Goal: Information Seeking & Learning: Learn about a topic

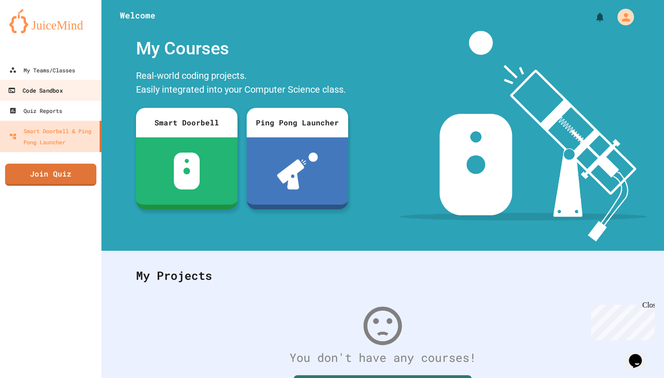
click at [68, 81] on link "Code Sandbox" at bounding box center [51, 90] width 105 height 21
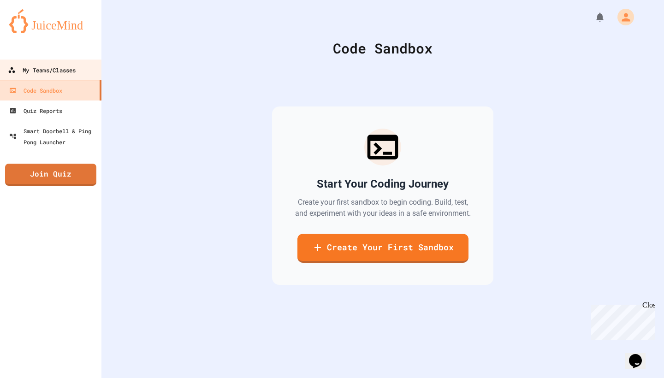
click at [71, 70] on div "My Teams/Classes" at bounding box center [42, 71] width 68 height 12
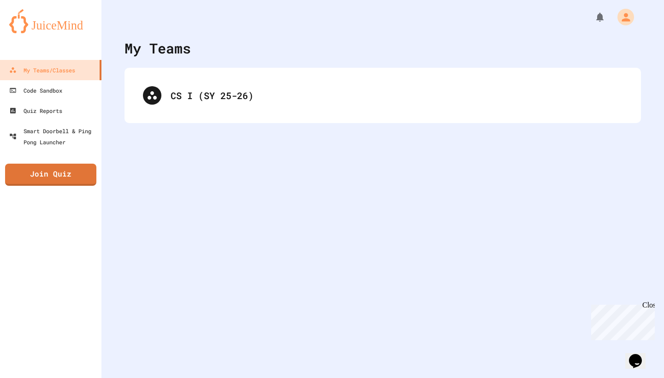
click at [191, 73] on div "CS I (SY 25-26)" at bounding box center [382, 95] width 516 height 55
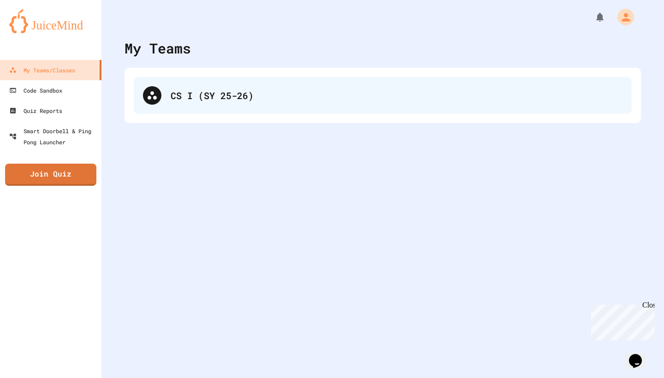
click at [183, 89] on div "CS I (SY 25-26)" at bounding box center [396, 95] width 452 height 14
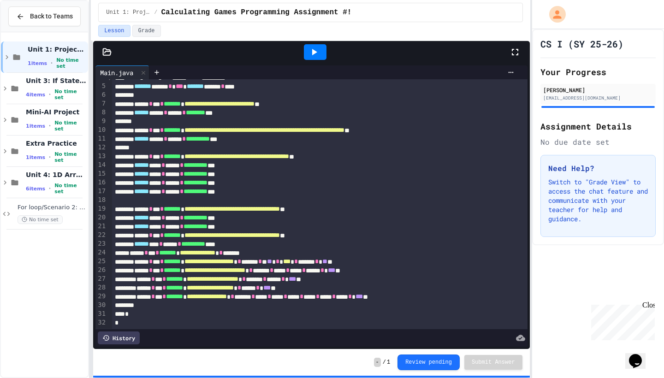
scroll to position [34, 0]
click at [65, 85] on span "Unit 3: If Statements" at bounding box center [56, 80] width 60 height 8
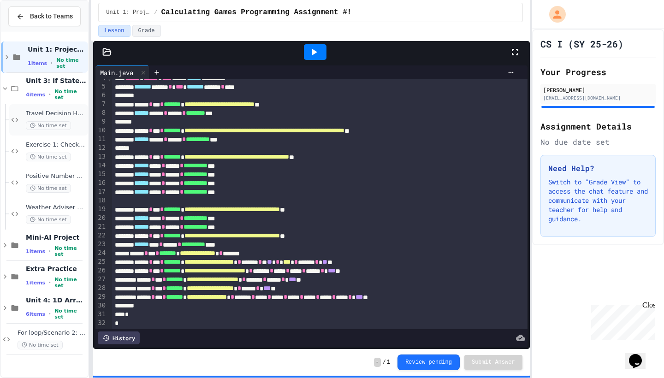
click at [58, 117] on div "Travel Decision Helper No time set" at bounding box center [48, 119] width 79 height 31
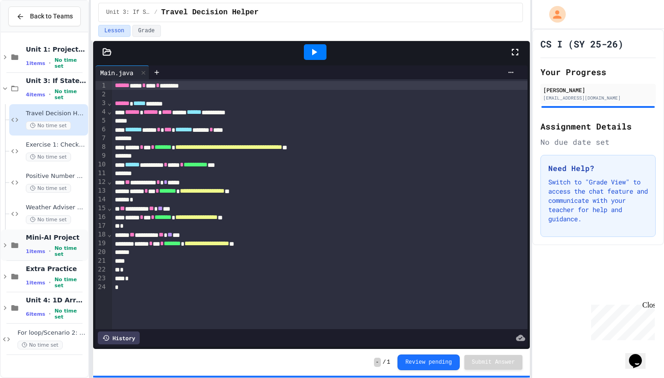
click at [46, 256] on div "Mini-AI Project 1 items • No time set" at bounding box center [56, 245] width 60 height 24
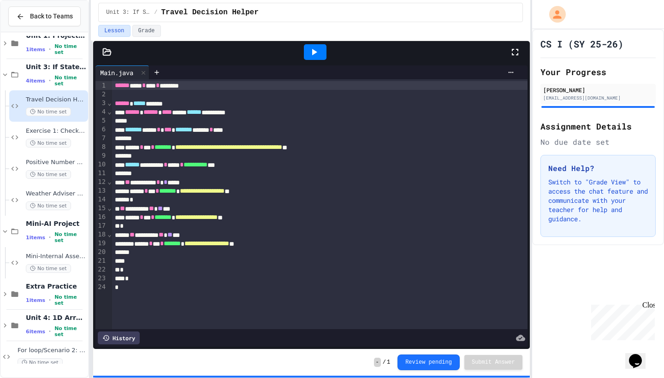
scroll to position [14, 0]
click at [48, 166] on span "Positive Number Check" at bounding box center [56, 162] width 60 height 8
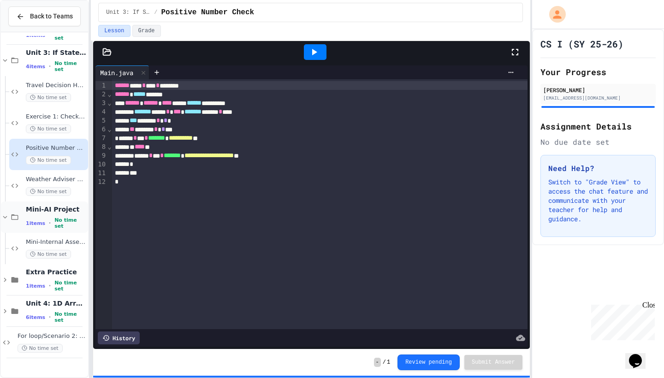
scroll to position [28, 0]
click at [43, 227] on div "Mini-AI Project 1 items • No time set" at bounding box center [56, 217] width 60 height 24
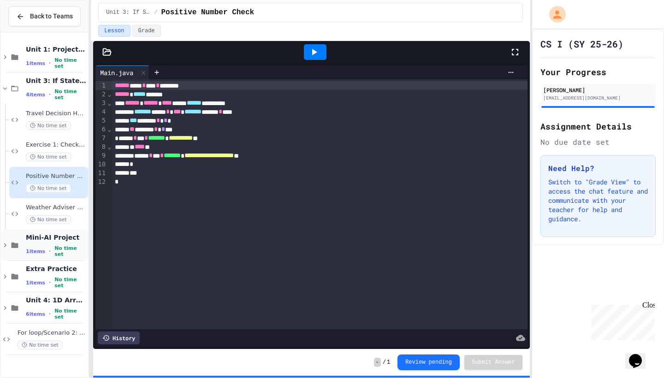
scroll to position [0, 0]
click at [42, 254] on div "Mini-AI Project 1 items • No time set" at bounding box center [56, 245] width 60 height 24
click at [43, 274] on div "Mini-Internal Assessment No time set" at bounding box center [48, 276] width 79 height 31
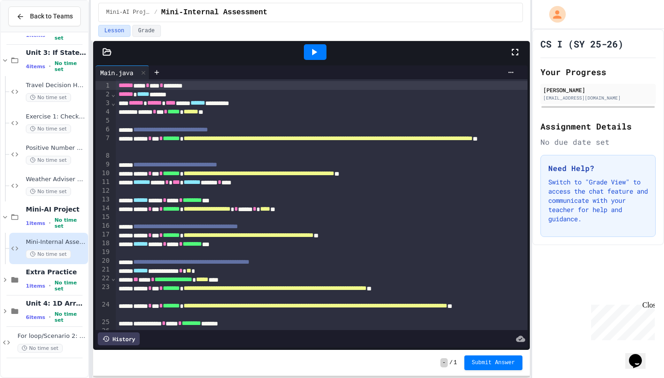
scroll to position [28, 0]
click at [47, 276] on span "Extra Practice" at bounding box center [56, 272] width 60 height 8
click at [29, 309] on span "Scenario: Bookstore Discount Problem" at bounding box center [56, 305] width 60 height 8
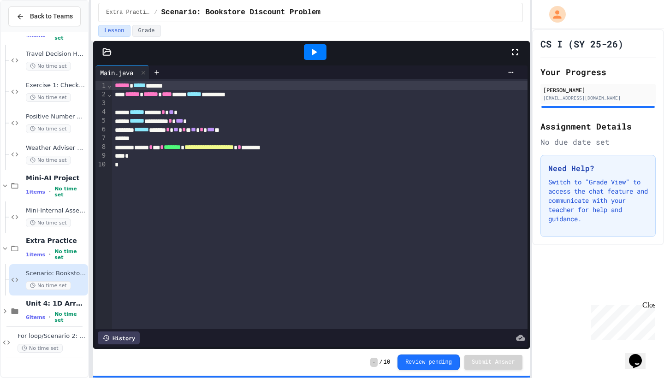
scroll to position [59, 0]
click at [30, 307] on span "Unit 4: 1D Arrays" at bounding box center [56, 303] width 60 height 8
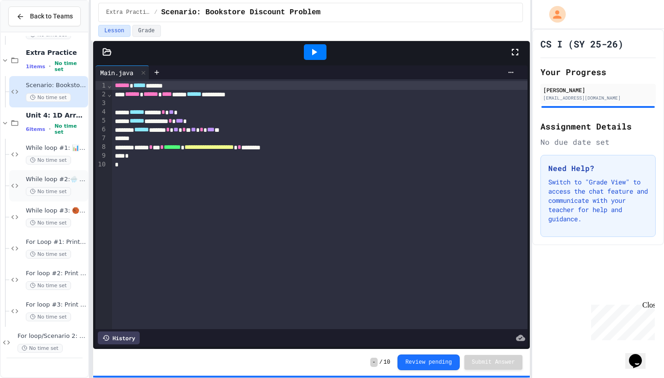
scroll to position [247, 0]
click at [50, 164] on div "While loop #1: 📊 Scenario 1: Monitoring City Population Growth No time set" at bounding box center [56, 154] width 60 height 20
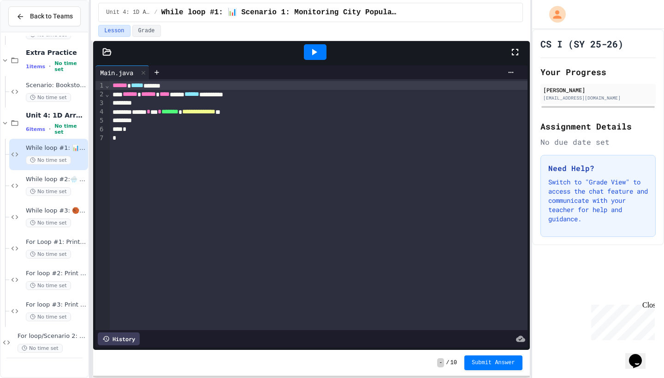
scroll to position [247, 0]
